Goal: Task Accomplishment & Management: Manage account settings

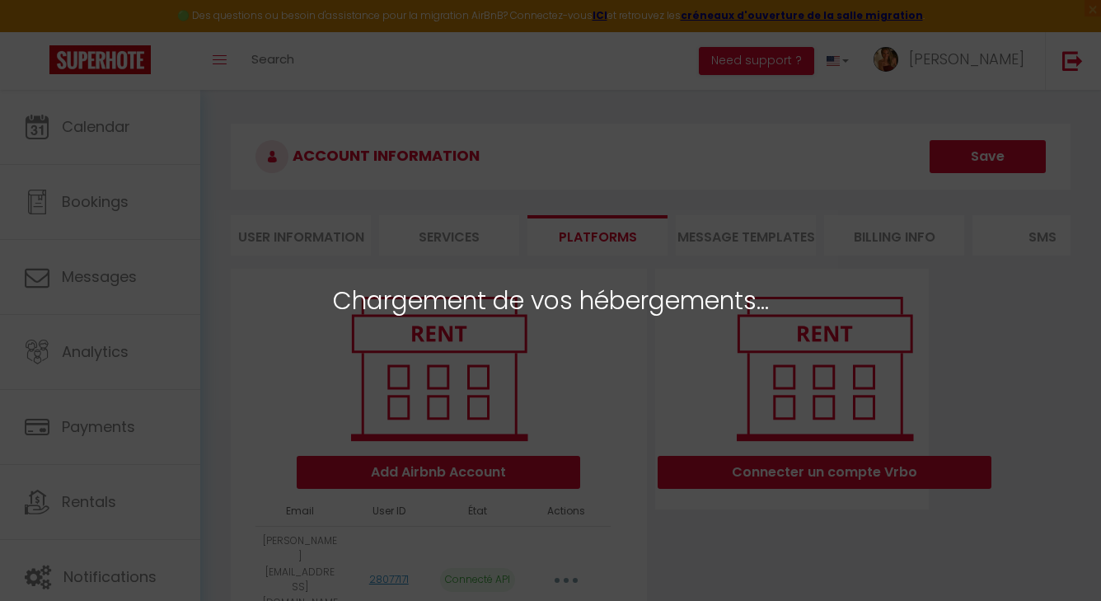
select select "43392"
select select "43393"
select select "45579"
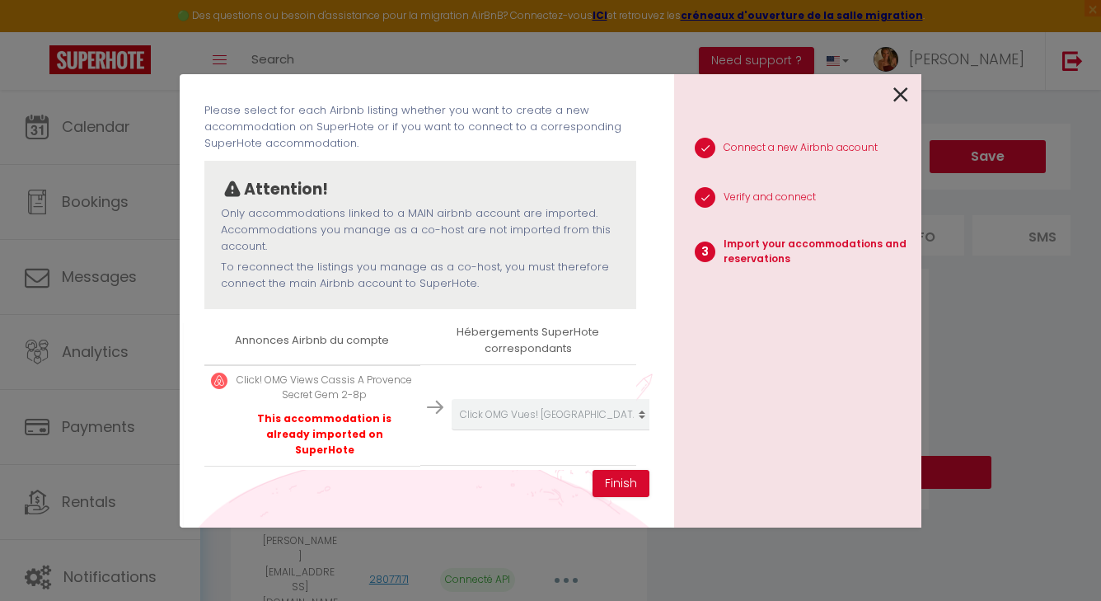
scroll to position [235, 0]
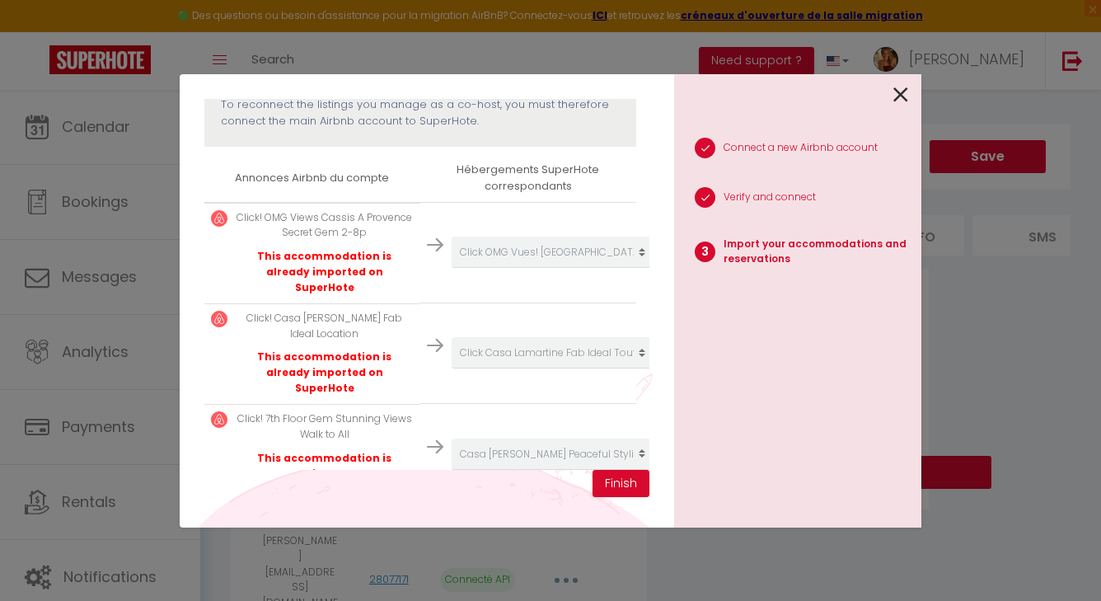
drag, startPoint x: 310, startPoint y: 255, endPoint x: 388, endPoint y: 269, distance: 79.5
click at [388, 269] on p "This accommodation is already imported on SuperHote" at bounding box center [325, 272] width 178 height 47
drag, startPoint x: 305, startPoint y: 343, endPoint x: 338, endPoint y: 359, distance: 36.9
click at [338, 359] on p "This accommodation is already imported on SuperHote" at bounding box center [325, 372] width 178 height 47
click at [607, 482] on button "Finish" at bounding box center [620, 484] width 57 height 28
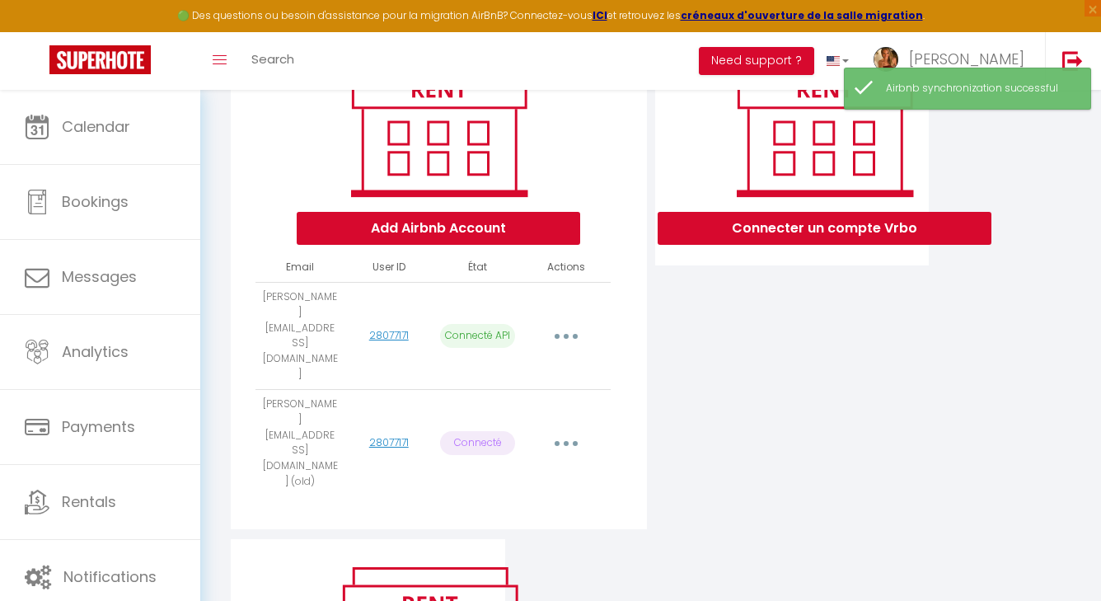
scroll to position [245, 0]
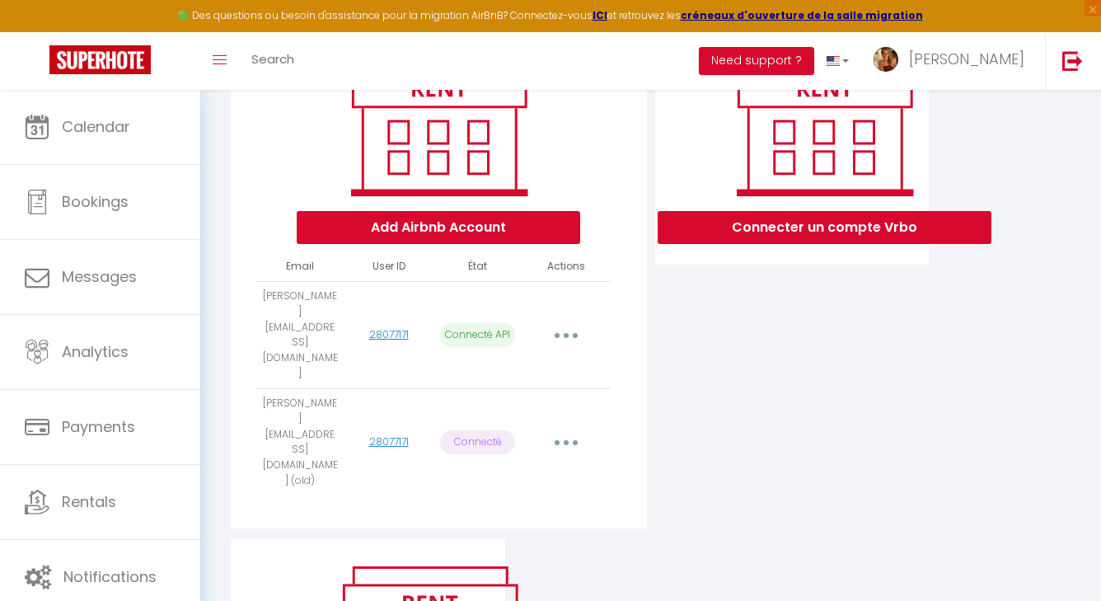
drag, startPoint x: 330, startPoint y: 354, endPoint x: 308, endPoint y: 354, distance: 22.2
click at [308, 388] on td "[PERSON_NAME][EMAIL_ADDRESS][DOMAIN_NAME] (old)" at bounding box center [299, 441] width 89 height 107
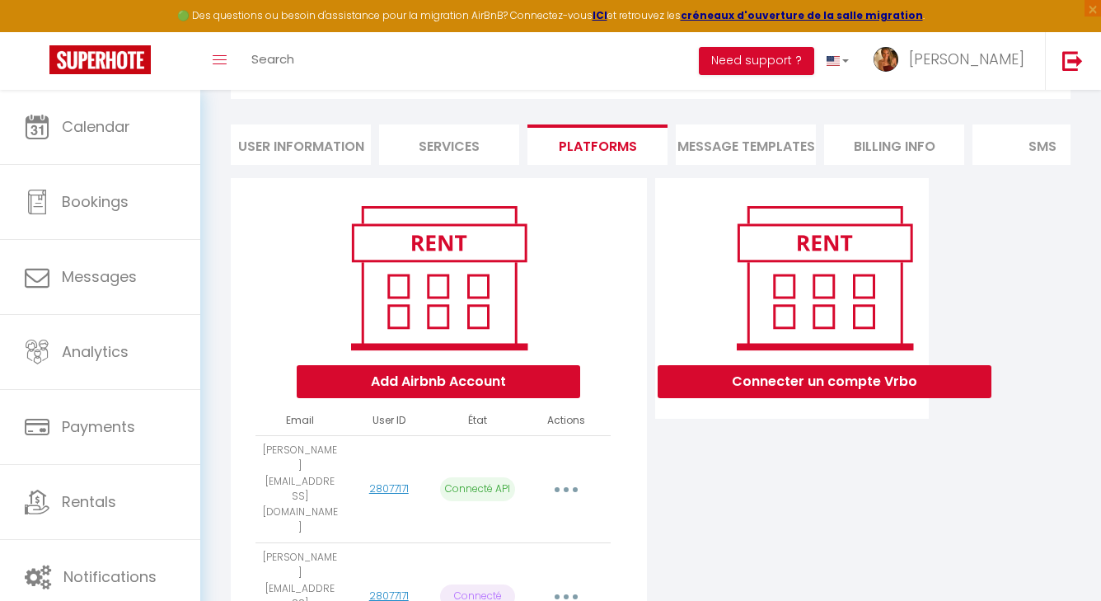
scroll to position [0, 0]
